Goal: Information Seeking & Learning: Understand process/instructions

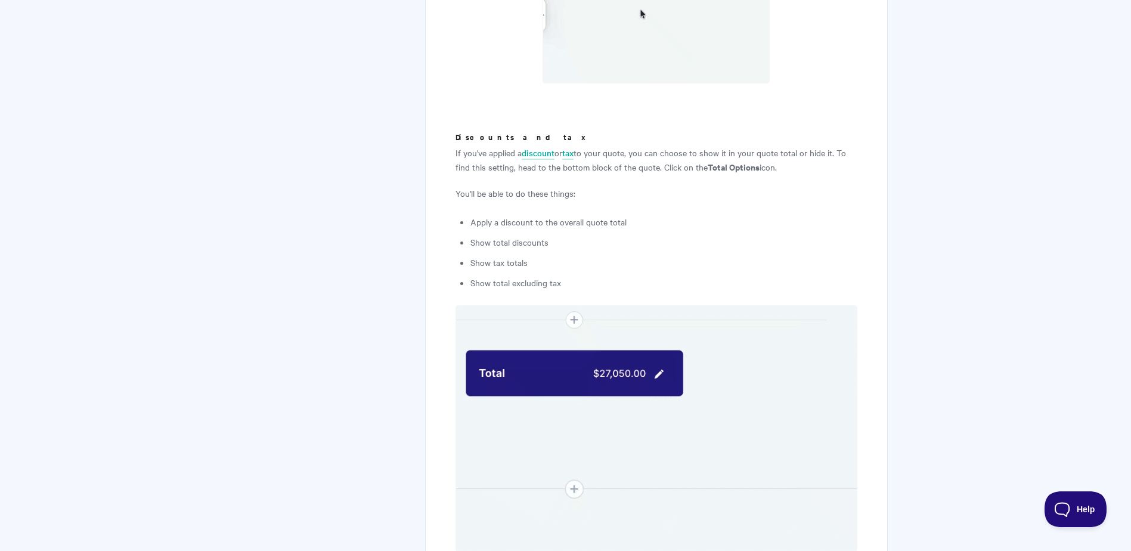
scroll to position [3398, 0]
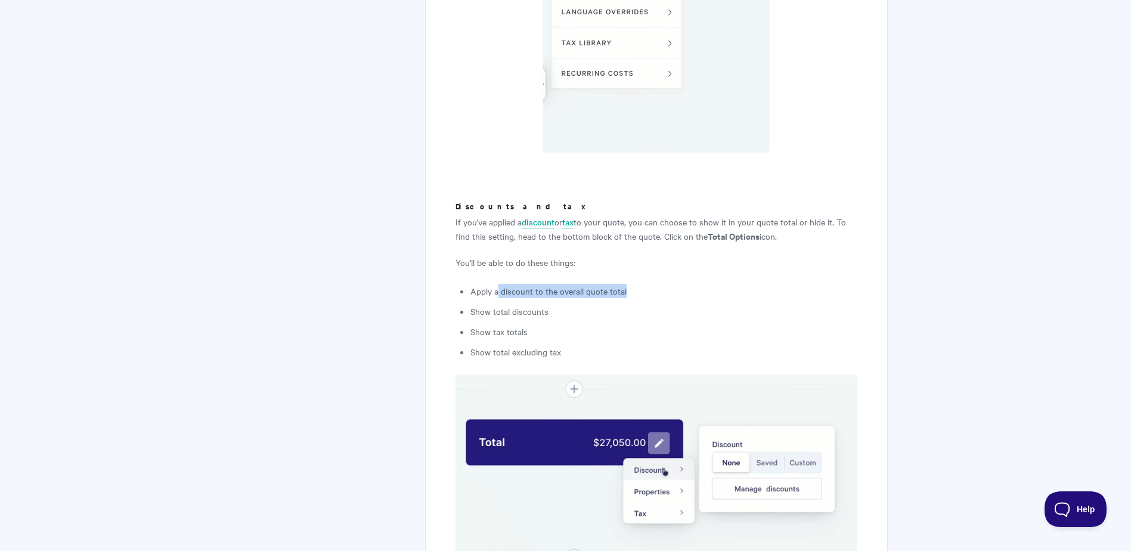
drag, startPoint x: 501, startPoint y: 274, endPoint x: 655, endPoint y: 279, distance: 154.5
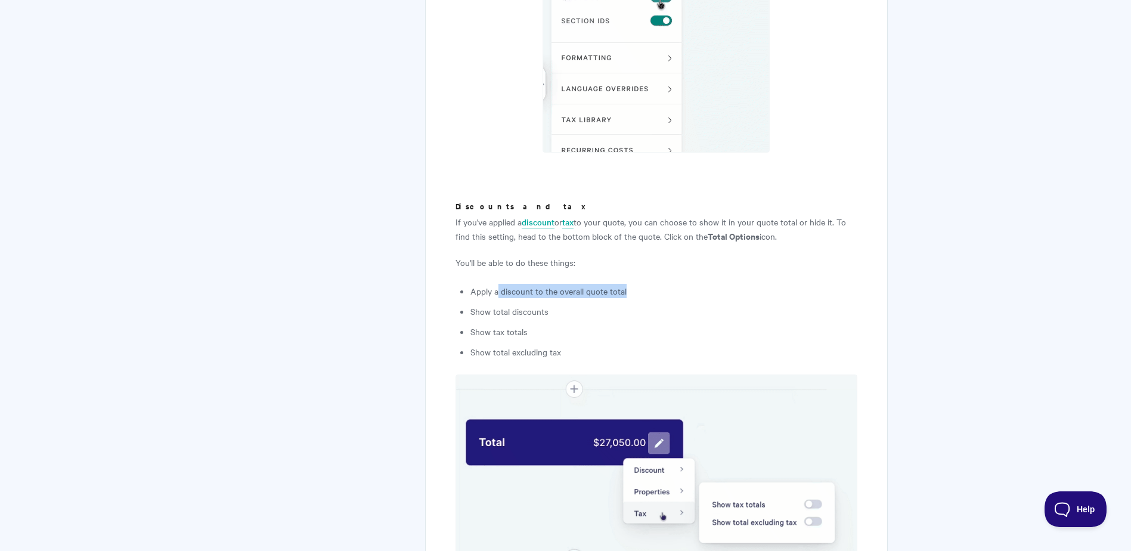
click at [655, 284] on li "Apply a discount to the overall quote total" at bounding box center [663, 291] width 386 height 14
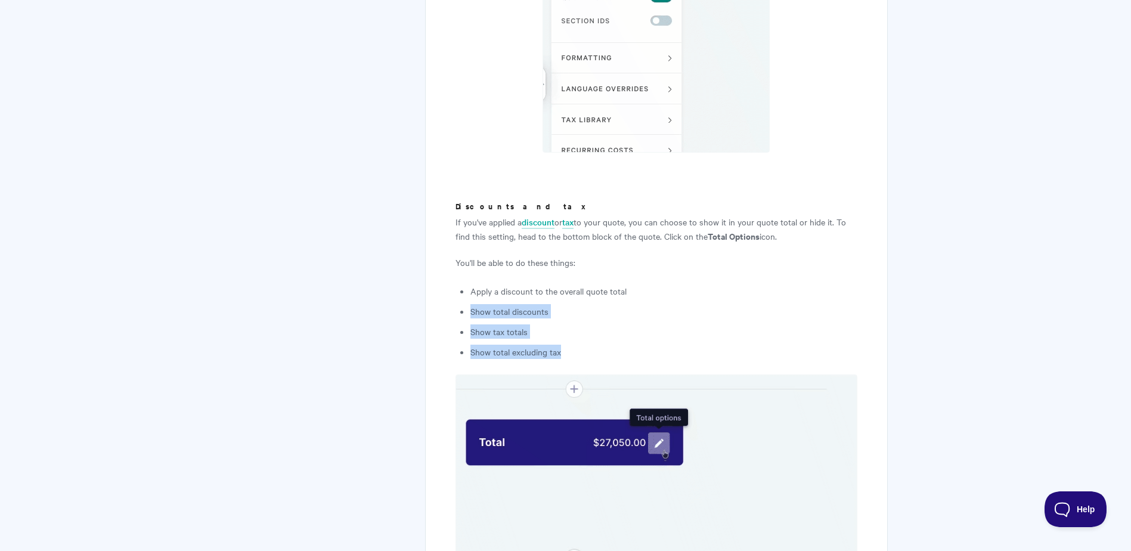
drag, startPoint x: 469, startPoint y: 293, endPoint x: 576, endPoint y: 331, distance: 113.3
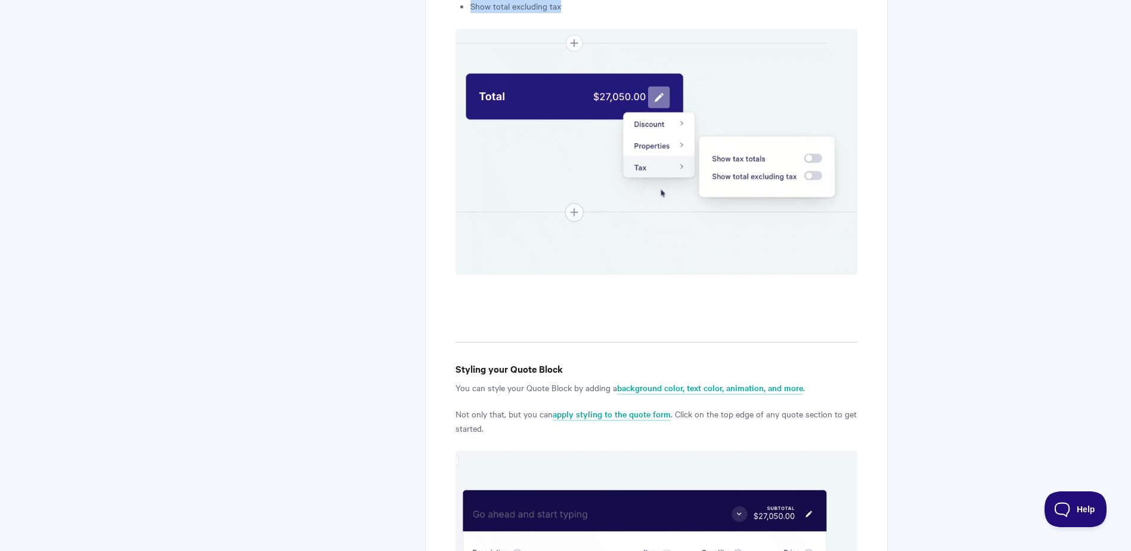
scroll to position [3935, 0]
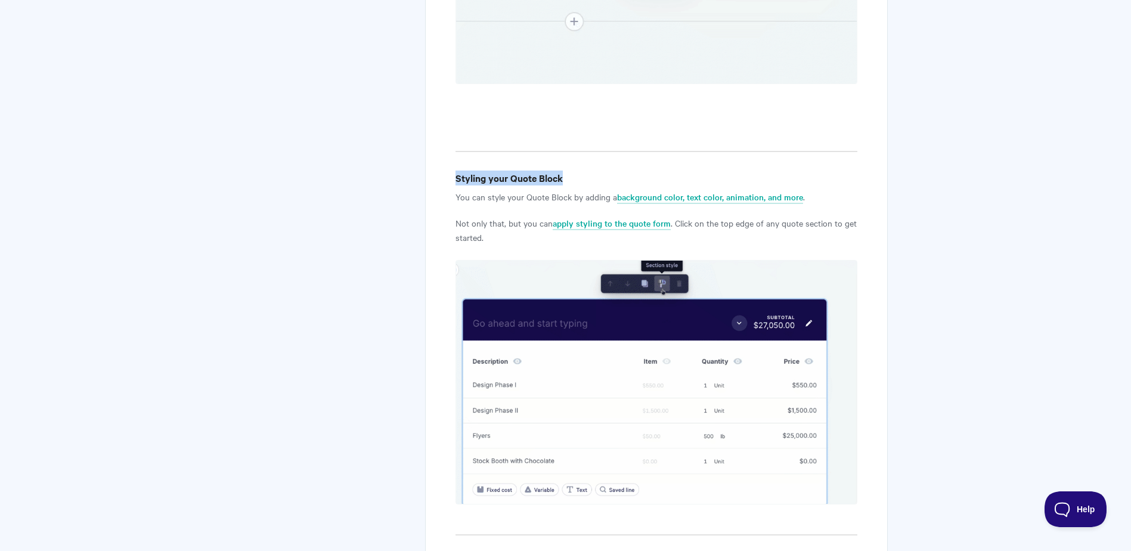
drag, startPoint x: 457, startPoint y: 163, endPoint x: 566, endPoint y: 165, distance: 109.1
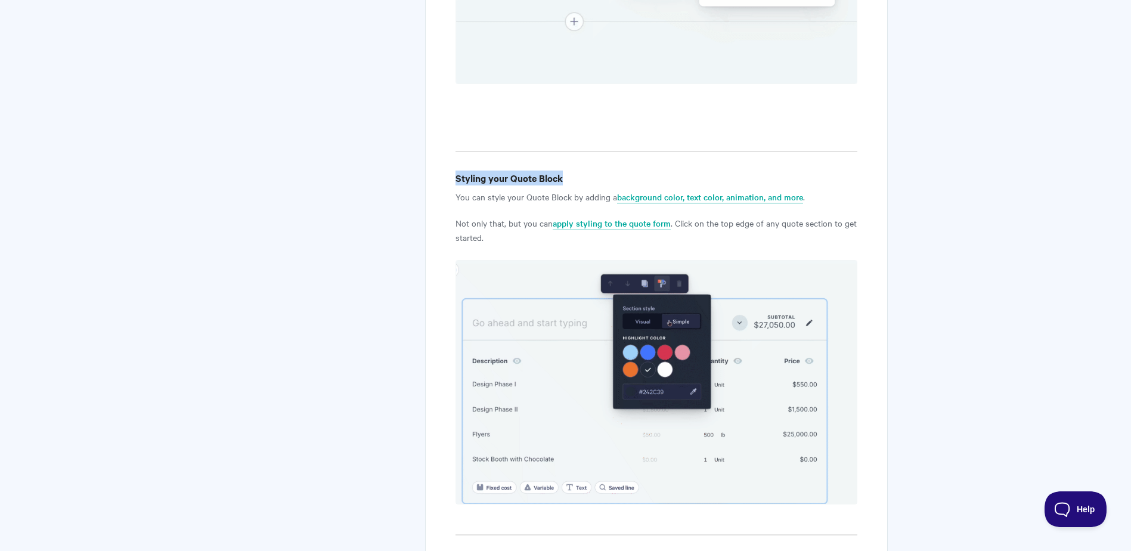
click at [566, 170] on h4 "Styling your Quote Block" at bounding box center [655, 177] width 401 height 15
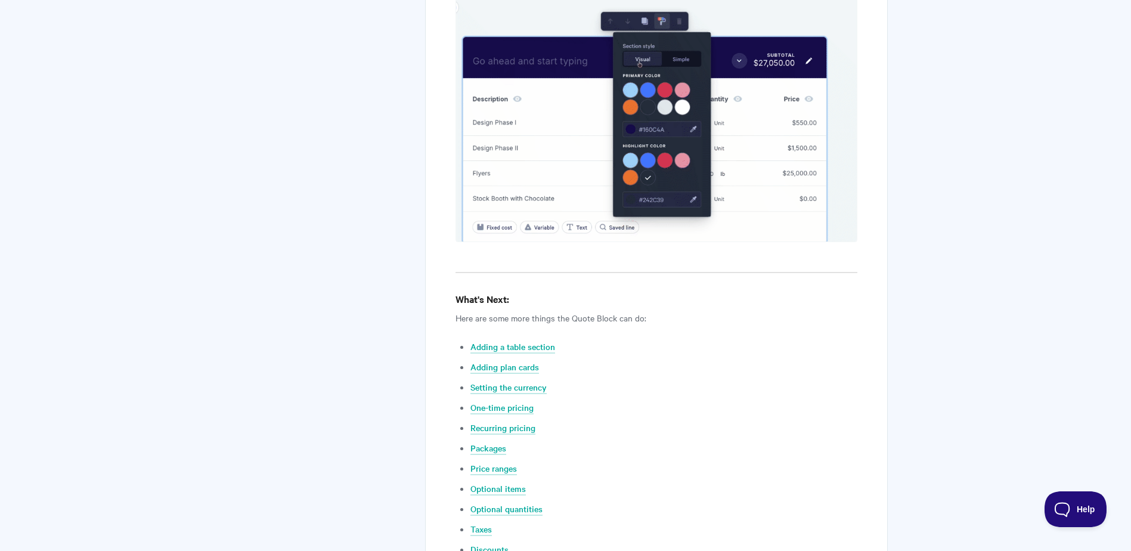
scroll to position [4233, 0]
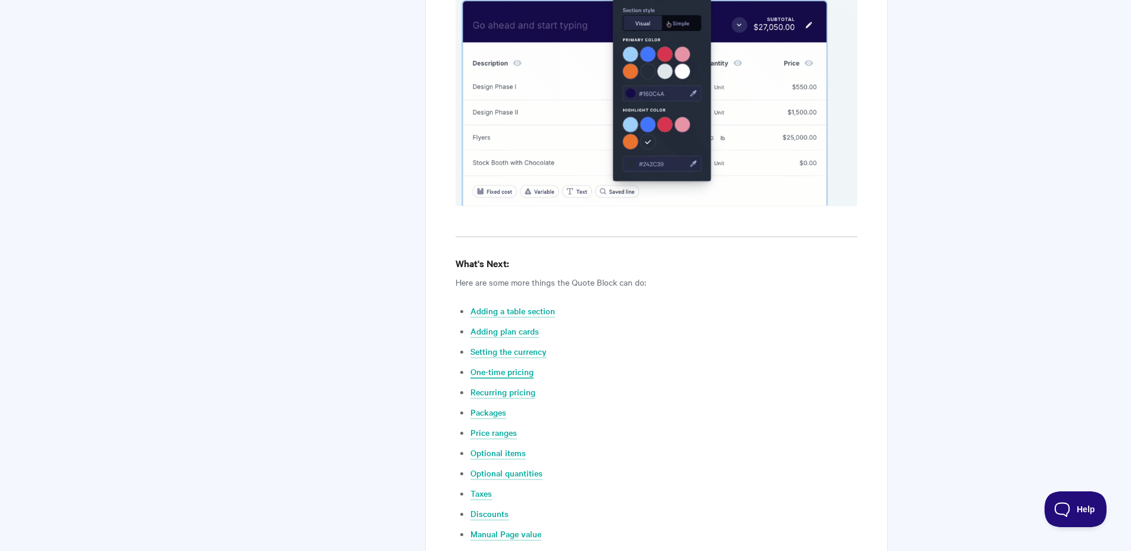
click at [510, 365] on link "One-time pricing" at bounding box center [501, 371] width 63 height 13
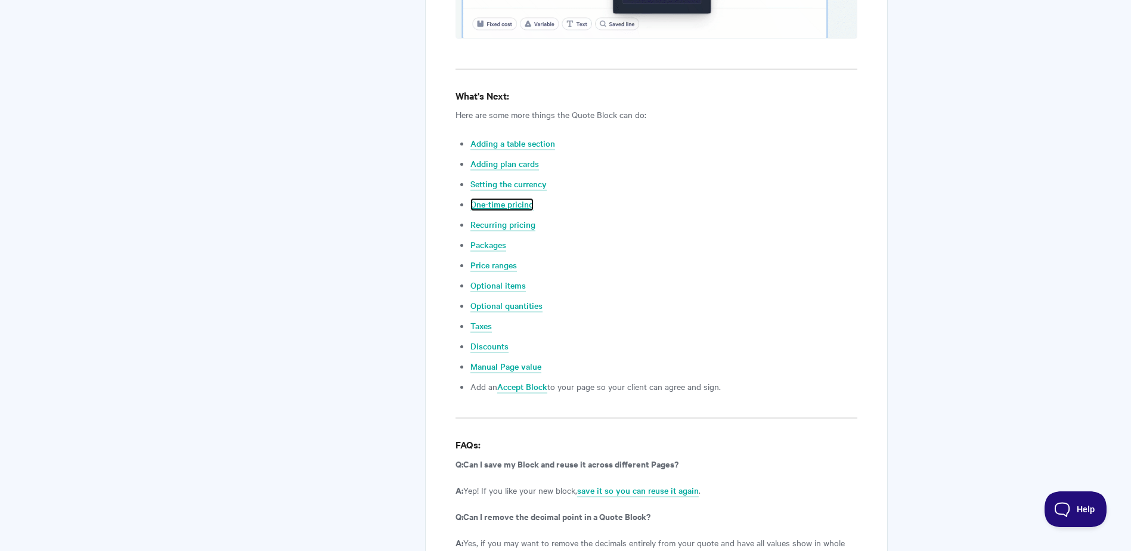
scroll to position [4283, 0]
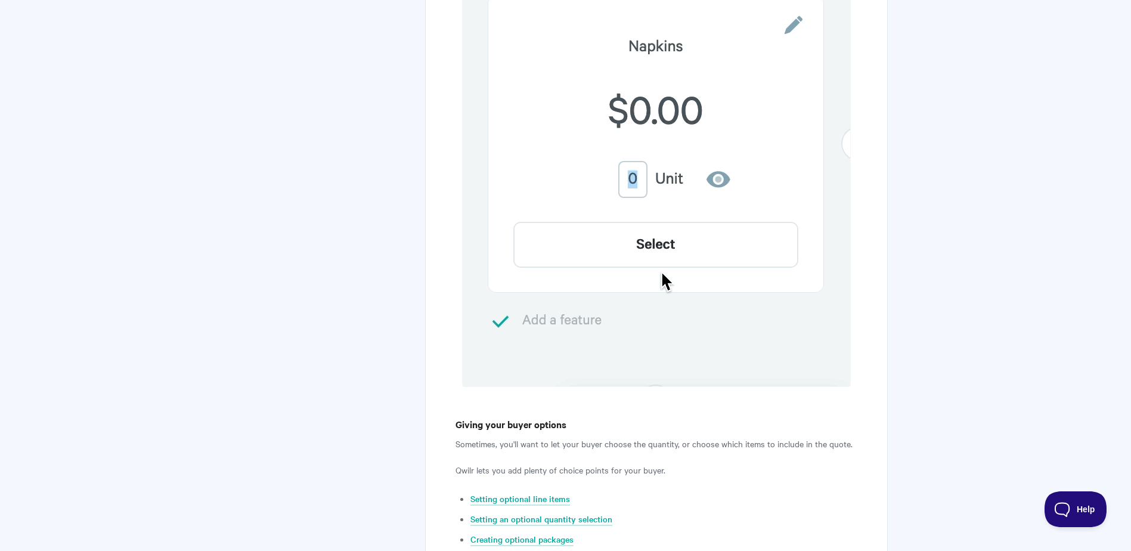
scroll to position [1875, 0]
